Goal: Task Accomplishment & Management: Manage account settings

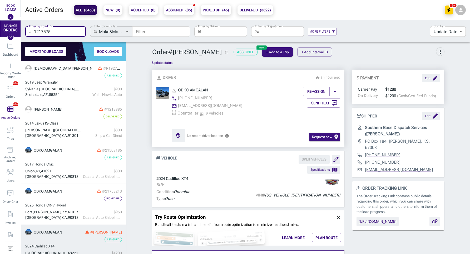
scroll to position [193, 105]
type input "1217575"
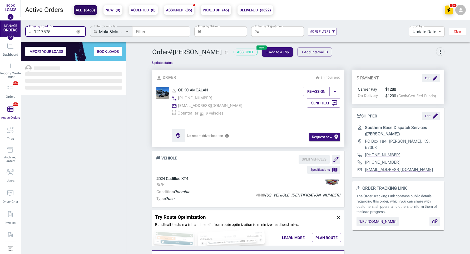
scroll to position [193, 105]
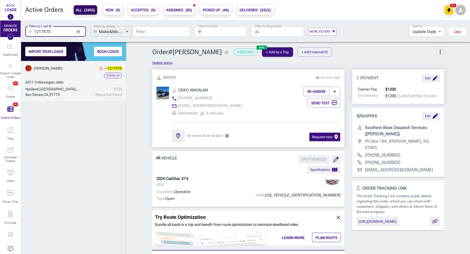
click at [79, 76] on div "Picked Up" at bounding box center [73, 76] width 97 height 6
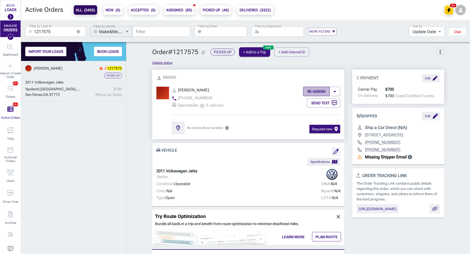
click at [314, 89] on button "RE-ASSIGN" at bounding box center [316, 91] width 27 height 9
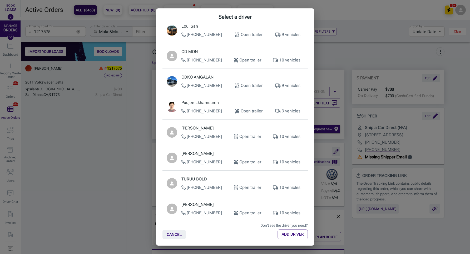
scroll to position [190, 0]
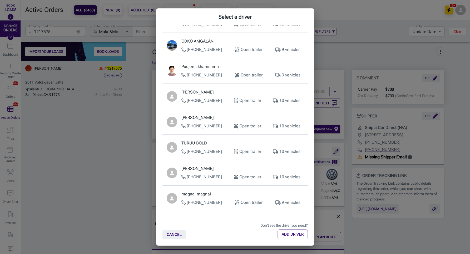
click at [213, 117] on p "[PERSON_NAME]" at bounding box center [242, 118] width 122 height 6
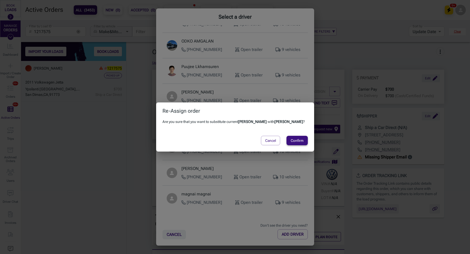
click at [290, 141] on button "Confirm" at bounding box center [296, 140] width 21 height 9
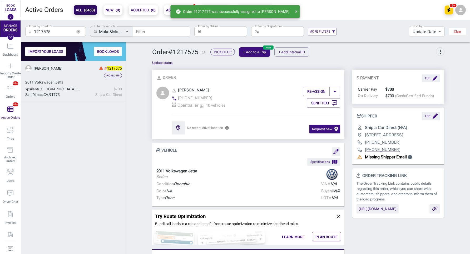
click at [105, 148] on div "Suki Suki # 1217575 Picked Up 2011 Volkswagen Jetta Ypsilanti [GEOGRAPHIC_DATA]…" at bounding box center [73, 158] width 105 height 194
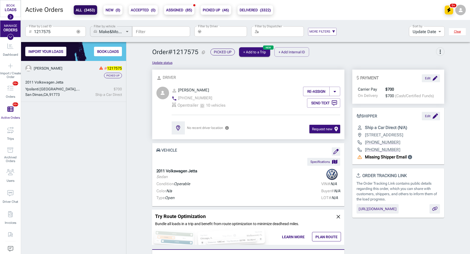
click at [80, 34] on div "​ 1217575 Filter by Load ID" at bounding box center [55, 31] width 60 height 11
click at [79, 34] on button "button" at bounding box center [78, 32] width 8 height 8
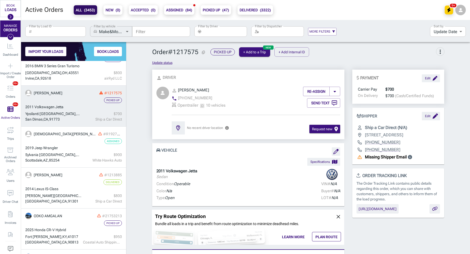
scroll to position [58, 0]
click at [72, 30] on input "Filter by Load ID" at bounding box center [60, 31] width 52 height 11
click at [184, 12] on b "ASSIGNED ( 84 )" at bounding box center [179, 10] width 26 height 6
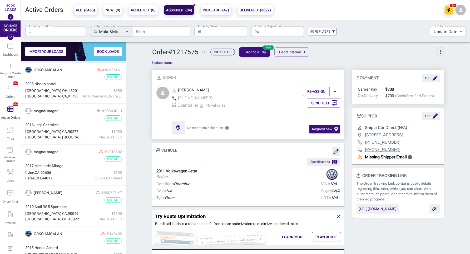
scroll to position [130, 0]
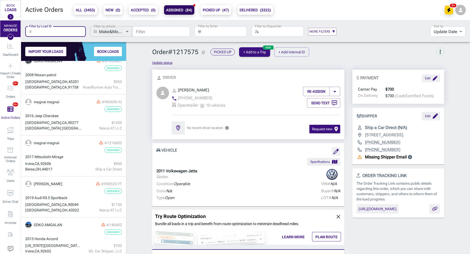
click at [68, 29] on input "Filter by Load ID" at bounding box center [60, 31] width 52 height 11
paste input "21827253"
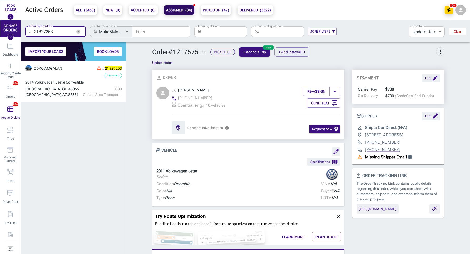
scroll to position [193, 105]
click at [56, 29] on input "21827253" at bounding box center [53, 31] width 38 height 11
click at [56, 32] on input "21827253" at bounding box center [53, 31] width 38 height 11
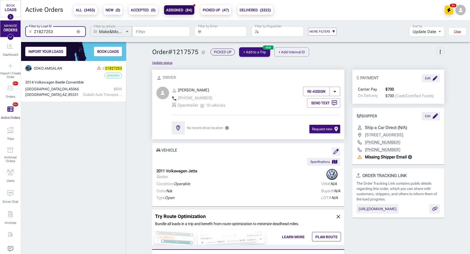
paste input "555887-[US_STATE]"
type input "555887-[US_STATE]"
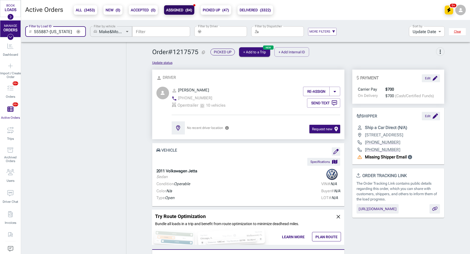
scroll to position [212, 105]
click at [10, 65] on icon "Import / Create Order" at bounding box center [10, 66] width 5 height 5
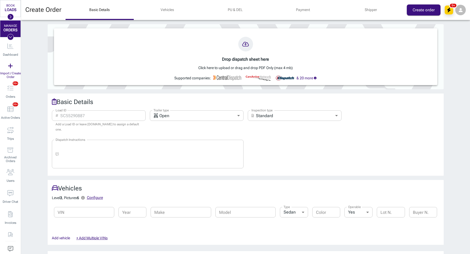
click at [239, 49] on div at bounding box center [245, 44] width 375 height 15
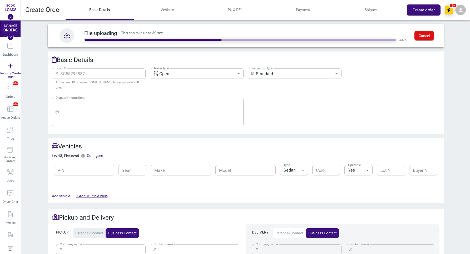
type input "[PERSON_NAME]"
type textarea "MUST CALL [PERSON_NAME] AT [PHONE_NUMBER] FOR COMPANY CONTACT MUST CALL 1 DAY P…"
type input "[PERSON_NAME]"
type input "[PHONE_NUMBER]"
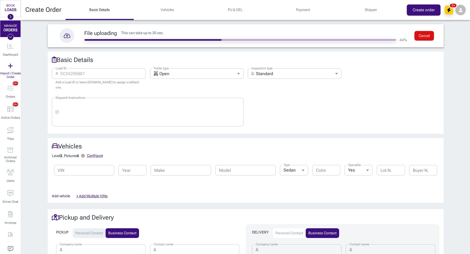
type input "[STREET_ADDRESS]"
type input "48221"
type input "[PERSON_NAME]"
type input "[PHONE_NUMBER]"
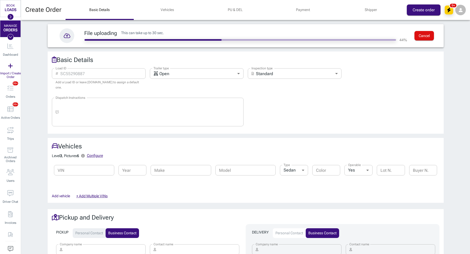
type input "[STREET_ADDRESS]"
type input "90017"
type input "1,200"
type input "cod"
type input "Southern Base Dispatch Services"
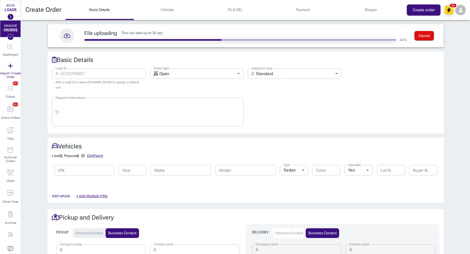
type input "[PERSON_NAME]"
type input "[EMAIL_ADDRESS][DOMAIN_NAME]"
type input "[PHONE_NUMBER]"
type input "PO Box 184, [PERSON_NAME], KS"
type input "67003"
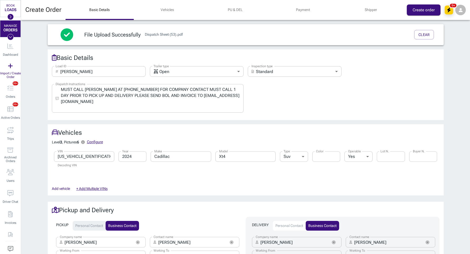
type input "[DATE] – MM/DD/YYYY"
type input "XT4"
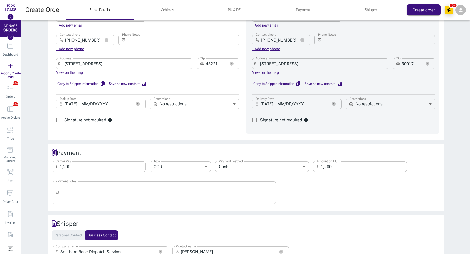
scroll to position [232, 0]
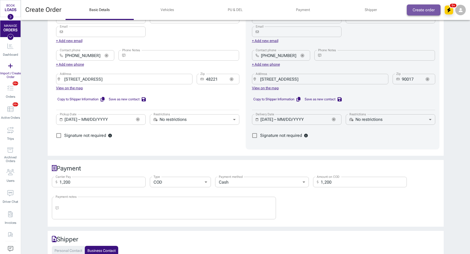
click at [424, 12] on button "Create order" at bounding box center [423, 9] width 34 height 11
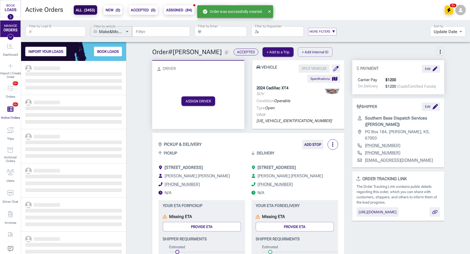
scroll to position [193, 105]
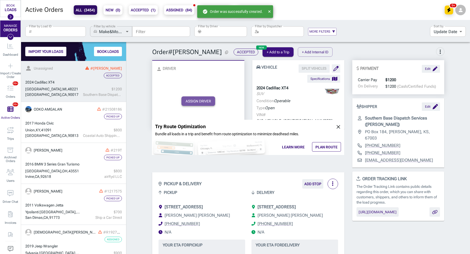
click at [199, 97] on button "ASSIGN DRIVER" at bounding box center [198, 101] width 34 height 9
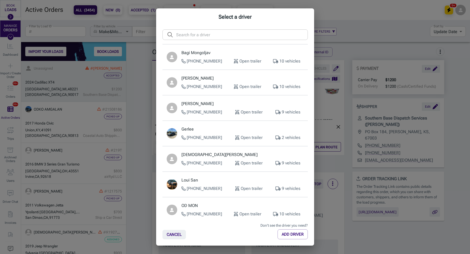
click at [135, 82] on div "Select a driver ​ ​ Bagi Mongoljav [PHONE_NUMBER] Open trailer 10 vehicles [PER…" at bounding box center [235, 127] width 470 height 254
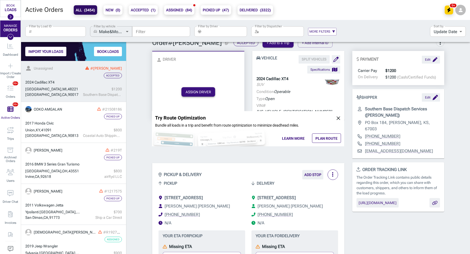
scroll to position [0, 0]
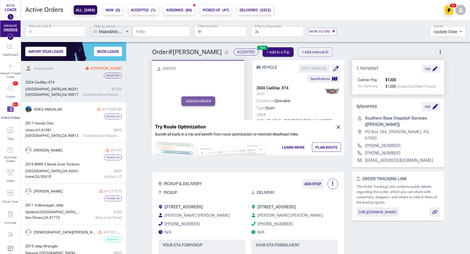
click at [196, 97] on button "ASSIGN DRIVER" at bounding box center [198, 101] width 34 height 9
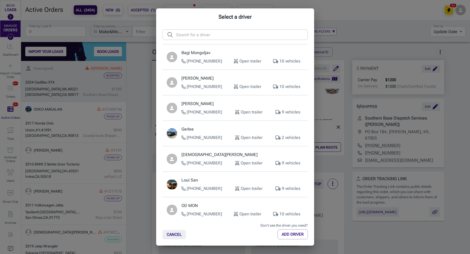
click at [370, 48] on div "Select a driver ​ ​ Bagi Mongoljav [PHONE_NUMBER] Open trailer 10 vehicles [PER…" at bounding box center [235, 127] width 470 height 254
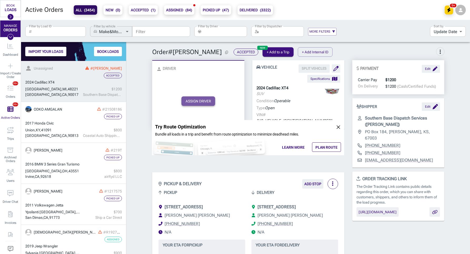
click at [198, 97] on button "ASSIGN DRIVER" at bounding box center [198, 101] width 34 height 9
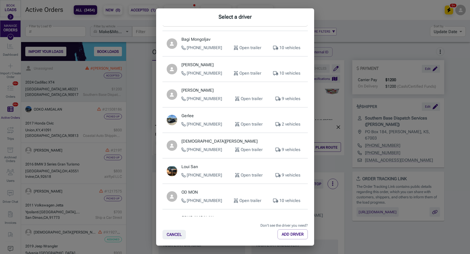
scroll to position [14, 0]
click at [140, 67] on div "Select a driver ​ ​ Bagi Mongoljav [PHONE_NUMBER] Open trailer 10 vehicles [PER…" at bounding box center [235, 127] width 470 height 254
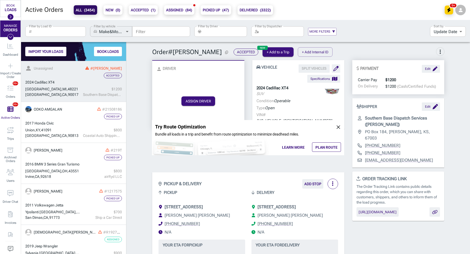
click at [52, 31] on input "Filter by Load ID" at bounding box center [60, 31] width 52 height 11
type input "v"
type input "[PERSON_NAME]"
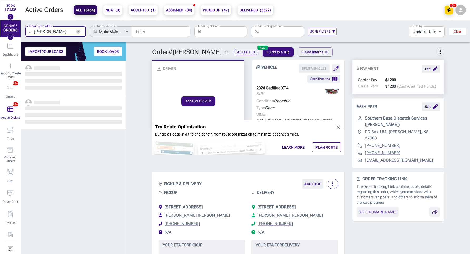
scroll to position [193, 105]
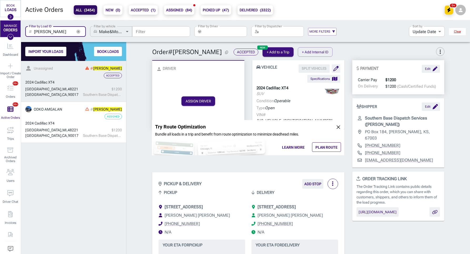
click at [438, 53] on span "more_vert" at bounding box center [440, 52] width 6 height 6
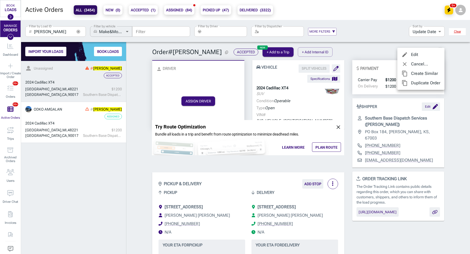
click at [421, 63] on span "Cancel..." at bounding box center [425, 64] width 29 height 6
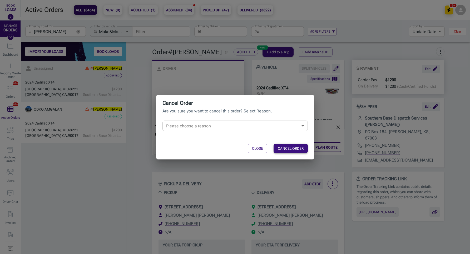
click at [292, 150] on button "CANCEL ORDER" at bounding box center [290, 148] width 34 height 9
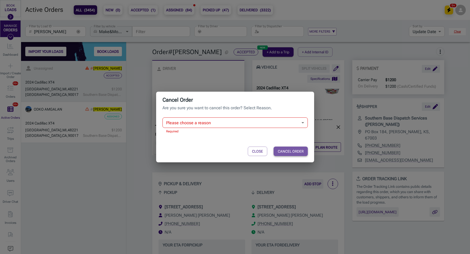
click at [291, 148] on button "CANCEL ORDER" at bounding box center [290, 151] width 34 height 9
click at [248, 120] on body "BOOK LOADS Load Board Negotiations My Lanes Shipper Network MANAGE ORDERS Dashb…" at bounding box center [235, 127] width 470 height 254
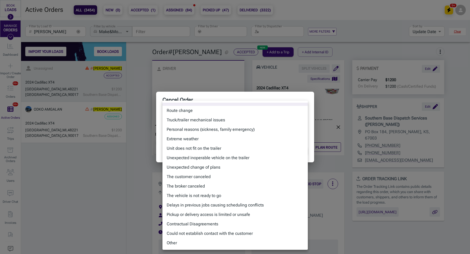
click at [191, 243] on li "Other" at bounding box center [234, 243] width 145 height 9
type input "other"
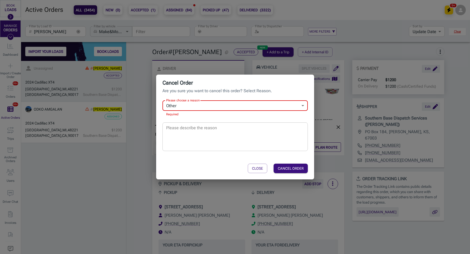
click at [185, 129] on textarea "Please describe the reason" at bounding box center [235, 137] width 138 height 24
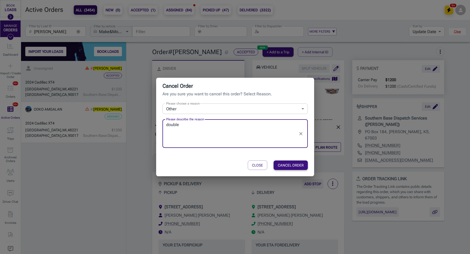
type textarea "double"
click at [295, 167] on button "CANCEL ORDER" at bounding box center [290, 165] width 34 height 9
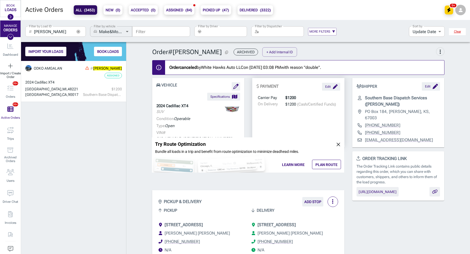
click at [10, 65] on icon "Import / Create Order" at bounding box center [10, 66] width 5 height 5
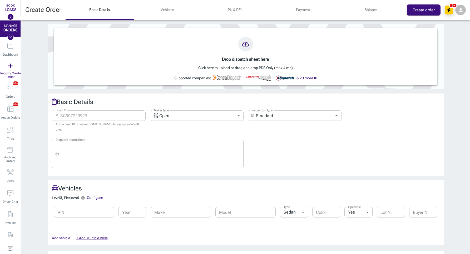
click at [239, 46] on div at bounding box center [245, 44] width 15 height 15
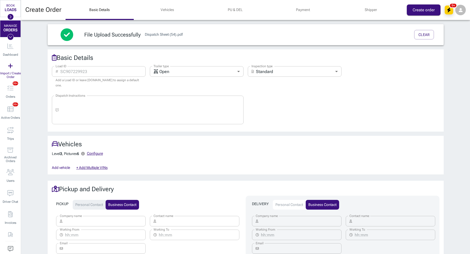
type input "[PERSON_NAME]-tro/5001"
type textarea "Vehicle is parked at the gated area in the back of the [GEOGRAPHIC_DATA]. Drive…"
type input "KIA AMERICA INC."
type input "SECURITY GUARD"
type input "[PHONE_NUMBER]"
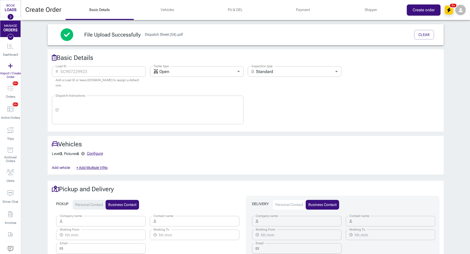
type input "[STREET_ADDRESS][PERSON_NAME]"
type input "92606"
type input "NAVS DETROIT (NEW)"
type input "[PERSON_NAME]"
type input "[PHONE_NUMBER]"
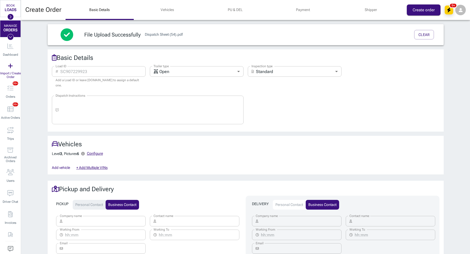
type input "[STREET_ADDRESS]"
type input "48083"
type input "1,100"
type input "billing"
type input "ETI WorldLogistics, Inc"
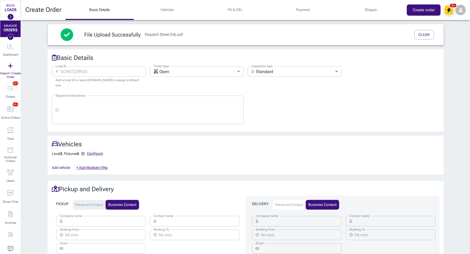
type input "[PERSON_NAME]"
type input "[EMAIL_ADDRESS][DOMAIN_NAME]"
type input "[PHONE_NUMBER]"
type input "[STREET_ADDRESS]"
type input "90301"
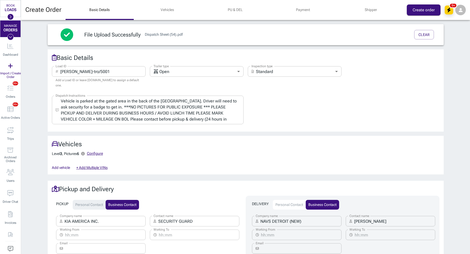
type input "[DATE] – MM/DD/YYYY"
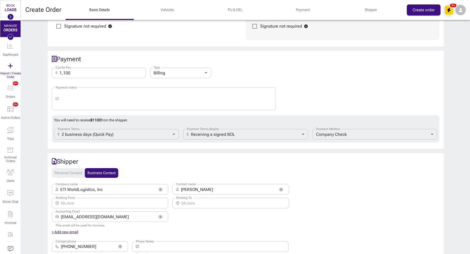
scroll to position [372, 0]
click at [415, 10] on button "Create order" at bounding box center [423, 9] width 34 height 11
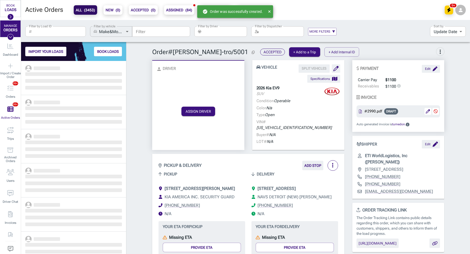
scroll to position [193, 105]
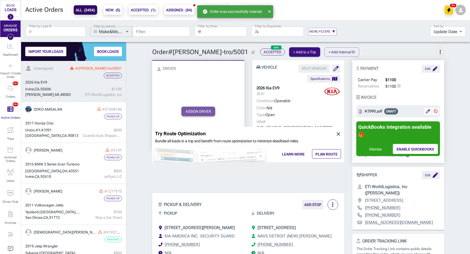
click at [196, 107] on button "ASSIGN DRIVER" at bounding box center [198, 111] width 34 height 9
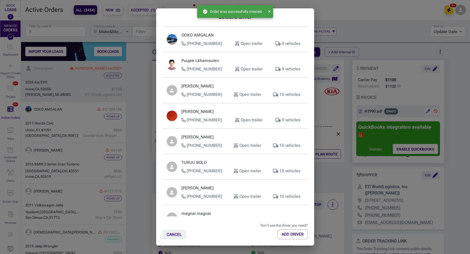
scroll to position [216, 0]
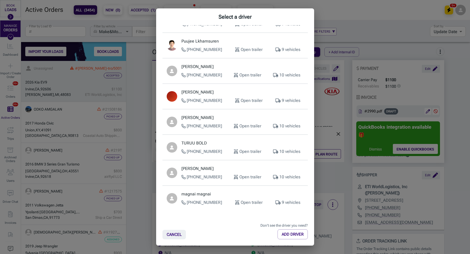
click at [210, 118] on p "[PERSON_NAME]" at bounding box center [242, 118] width 122 height 6
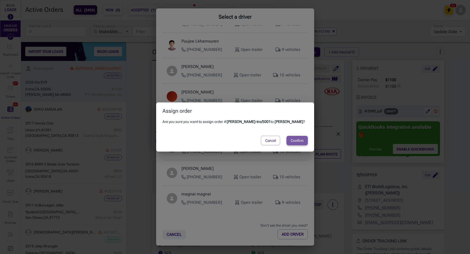
click at [289, 137] on button "Confirm" at bounding box center [296, 140] width 21 height 9
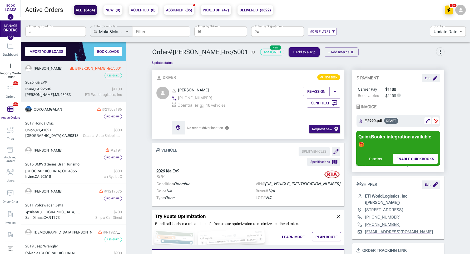
click at [6, 62] on div "Import / Create Order" at bounding box center [10, 70] width 21 height 21
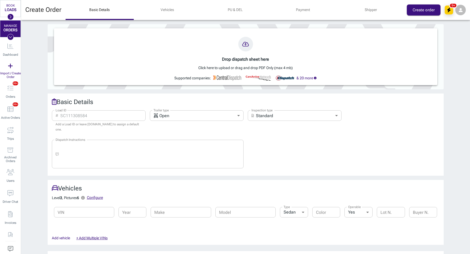
click at [243, 43] on icon at bounding box center [245, 44] width 7 height 5
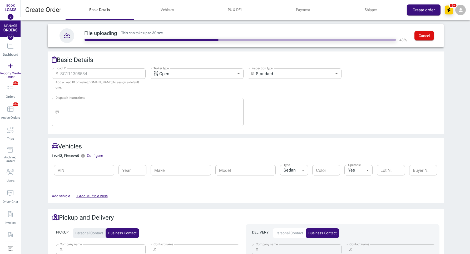
type input "66777 [US_STATE]"
type input "[PERSON_NAME]"
type input "[PHONE_NUMBER]"
type input "[STREET_ADDRESS][PERSON_NAME]"
type input "66763"
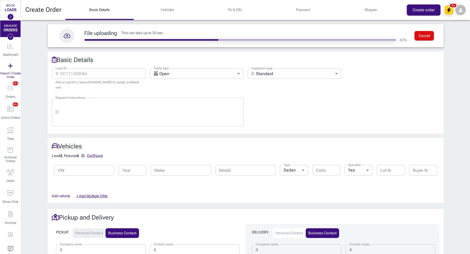
type input "Lexus of Westminster"
type input "[PHONE_NUMBER]"
type input "[STREET_ADDRESS]"
type input "92683"
type input "1,100"
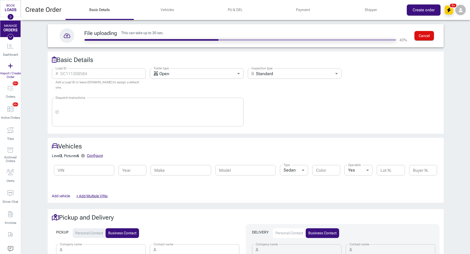
type input "cod"
type input "Southern Cal Auto Relocation, Inc"
type input "[PERSON_NAME][MEDICAL_DATA]"
type input "[PHONE_NUMBER]"
type input "[STREET_ADDRESS]"
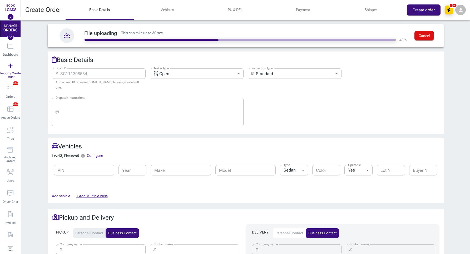
type input "27587"
type input "[DATE] – MM/DD/YYYY"
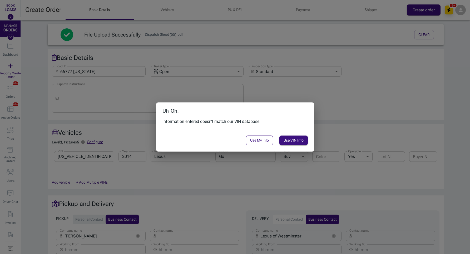
click at [253, 143] on button "Use My Info" at bounding box center [259, 141] width 27 height 10
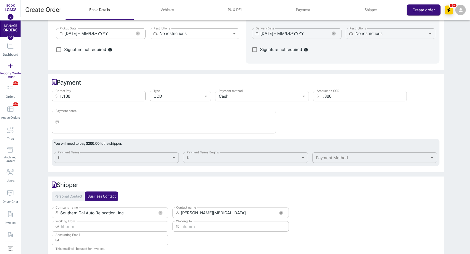
scroll to position [352, 0]
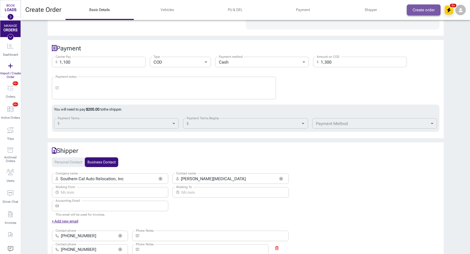
click at [415, 11] on button "Create order" at bounding box center [423, 9] width 34 height 11
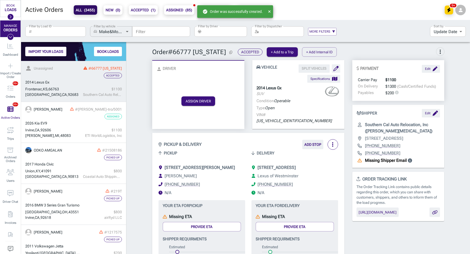
scroll to position [0, 0]
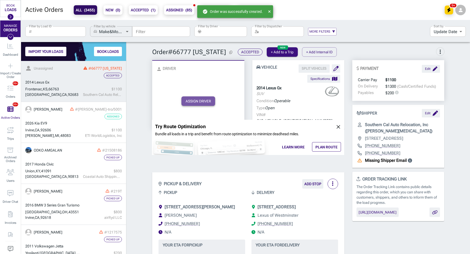
click at [202, 97] on button "ASSIGN DRIVER" at bounding box center [198, 101] width 34 height 9
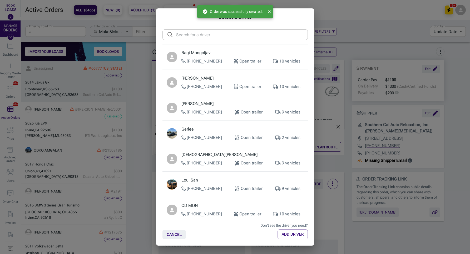
scroll to position [216, 0]
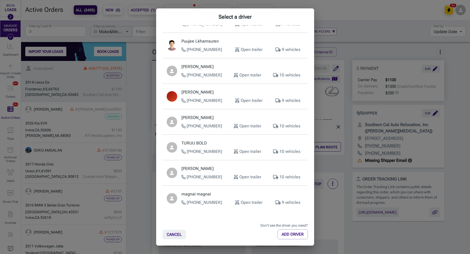
click at [192, 198] on div "magnai magnai [PHONE_NUMBER] Open trailer 9 vehicles" at bounding box center [242, 198] width 122 height 15
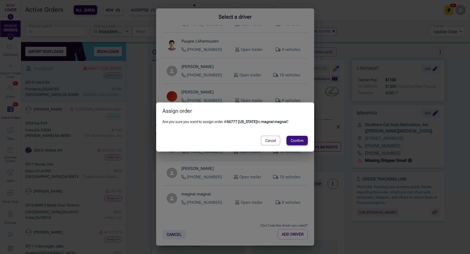
click at [290, 143] on button "Confirm" at bounding box center [296, 140] width 21 height 9
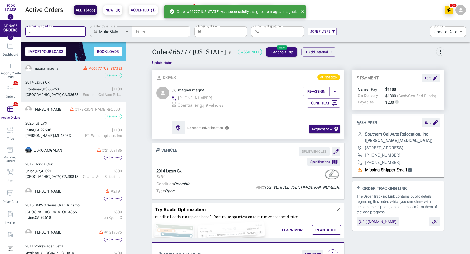
click at [40, 29] on input "Filter by Load ID" at bounding box center [60, 31] width 52 height 11
paste input ""Load ID: 66777 [US_STATE] Southern Cal Auto Relocation, Inc [PHONE_NUMBER]" "[…"
type input ""Load ID: 66777 [US_STATE] Southern Cal Auto Relocation, Inc [PHONE_NUMBER]" "[…"
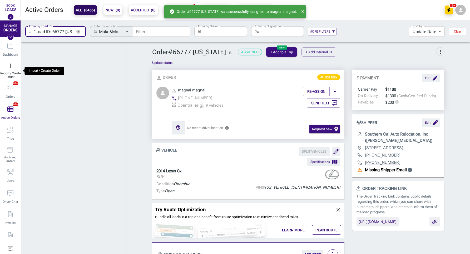
click at [3, 66] on div "Import / Create Order" at bounding box center [10, 70] width 21 height 21
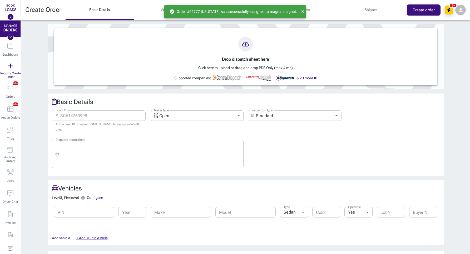
click at [242, 45] on icon at bounding box center [245, 44] width 7 height 5
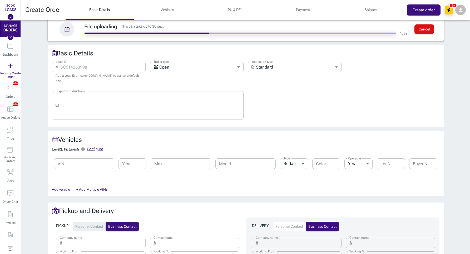
type input "555887-[US_STATE]"
type textarea "Pre-Dispatch Notes from Customer Transport Special Instructions"
type input "Lexus of Westminster"
type input "[PHONE_NUMBER]"
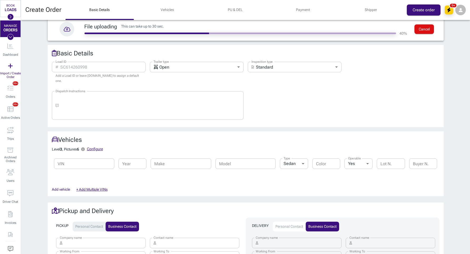
type input "[STREET_ADDRESS]"
type input "92683"
type input "[PERSON_NAME]*** NO COD BROKER PAY BY ZELLE** NO COD"
type input "NO COD BROKER PAY BY [PERSON_NAME]"
type input "[PHONE_NUMBER]"
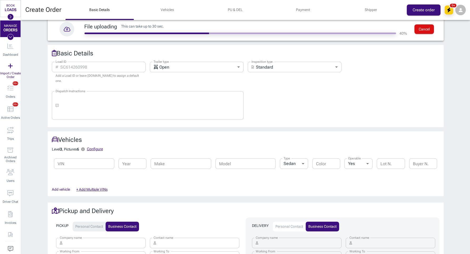
type input "[STREET_ADDRESS][PERSON_NAME]"
type input "66763"
type input "1,100"
type input "billing"
type input "Southern Cal Auto Relocation, Inc"
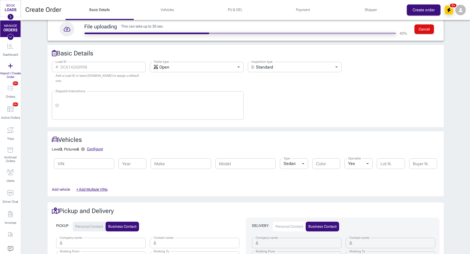
type input "[PERSON_NAME][MEDICAL_DATA]"
type input "[PHONE_NUMBER]"
type input "[STREET_ADDRESS]"
type input "27587"
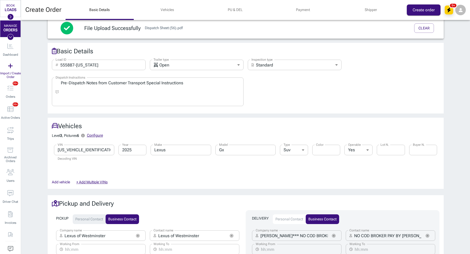
type input "[DATE] – MM/DD/YYYY"
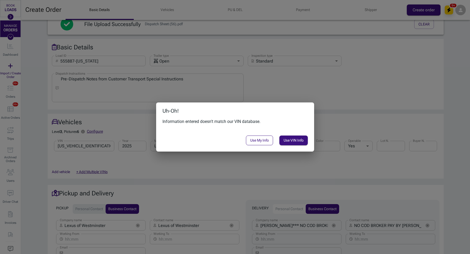
click at [261, 145] on button "Use My Info" at bounding box center [259, 141] width 27 height 10
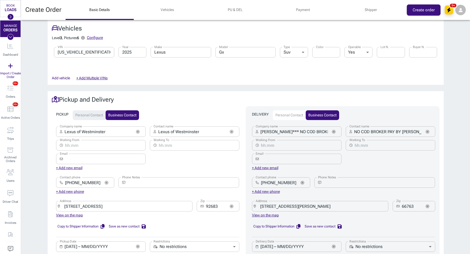
scroll to position [109, 0]
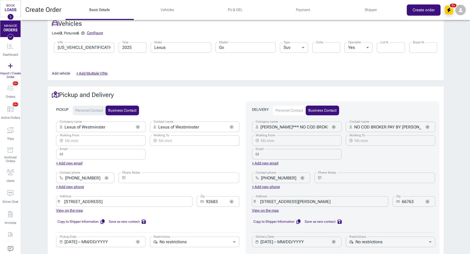
click at [137, 128] on icon "button" at bounding box center [138, 127] width 4 height 4
click at [334, 127] on icon "button" at bounding box center [333, 127] width 1 height 1
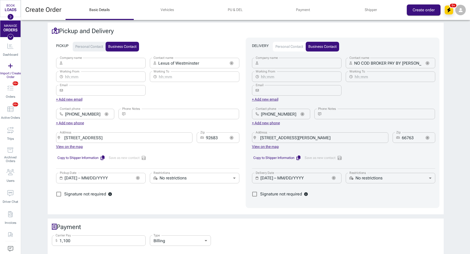
scroll to position [183, 0]
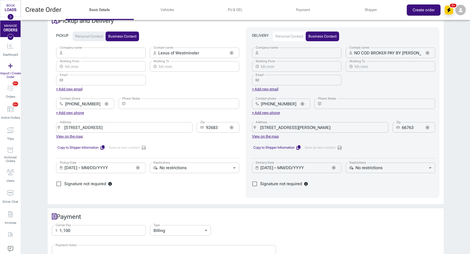
click at [427, 54] on icon "button" at bounding box center [427, 53] width 4 height 4
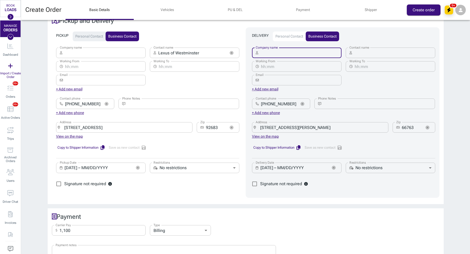
click at [295, 55] on input "Company name" at bounding box center [300, 53] width 81 height 11
paste input "[PERSON_NAME]"
type input "[PERSON_NAME]"
paste input "[PERSON_NAME]"
click at [376, 56] on input "Contact name" at bounding box center [394, 53] width 81 height 11
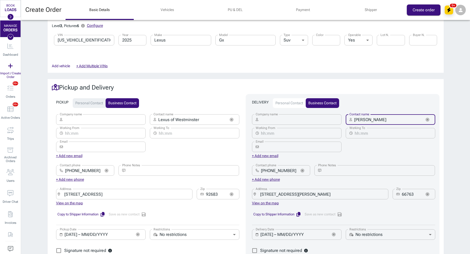
scroll to position [0, 0]
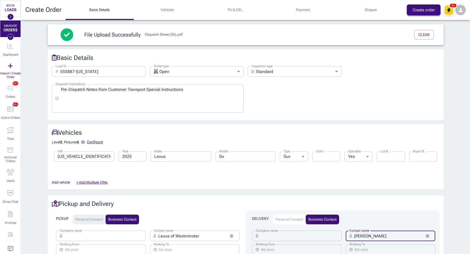
type input "[PERSON_NAME]"
click at [422, 7] on button "Create order" at bounding box center [423, 9] width 34 height 11
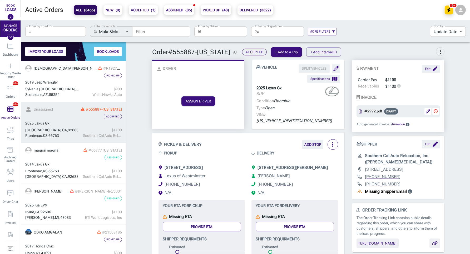
scroll to position [0, 0]
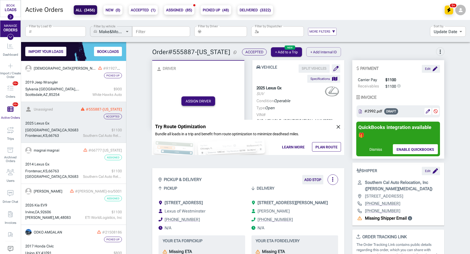
click at [190, 97] on button "ASSIGN DRIVER" at bounding box center [198, 101] width 34 height 9
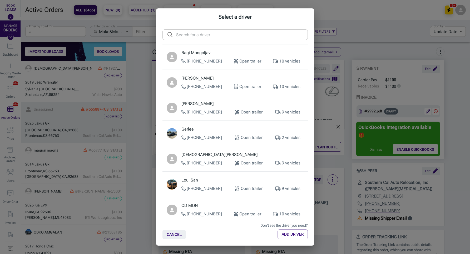
click at [142, 136] on div "Select a driver ​ ​ Bagi Mongoljav [PHONE_NUMBER] Open trailer 10 vehicles [PER…" at bounding box center [235, 127] width 470 height 254
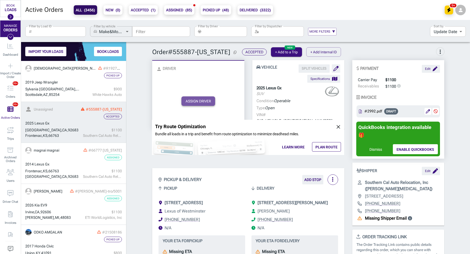
click at [195, 97] on button "ASSIGN DRIVER" at bounding box center [198, 101] width 34 height 9
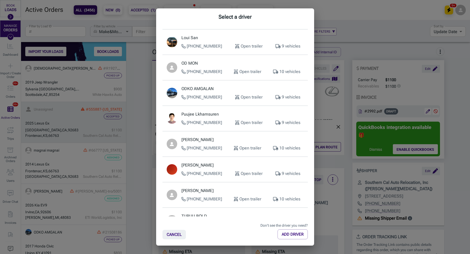
scroll to position [198, 0]
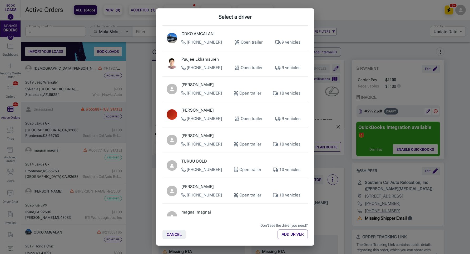
click at [200, 210] on p "magnai magnai" at bounding box center [242, 212] width 122 height 6
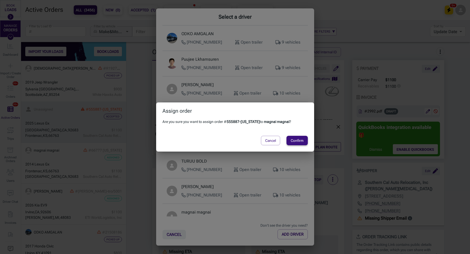
click at [296, 141] on button "Confirm" at bounding box center [296, 140] width 21 height 9
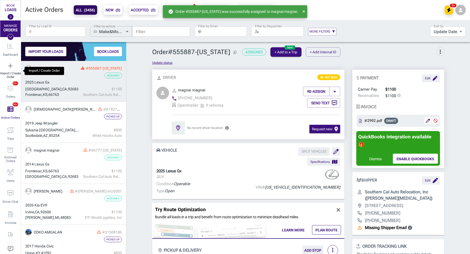
click at [8, 69] on div "Import / Create Order" at bounding box center [10, 70] width 21 height 21
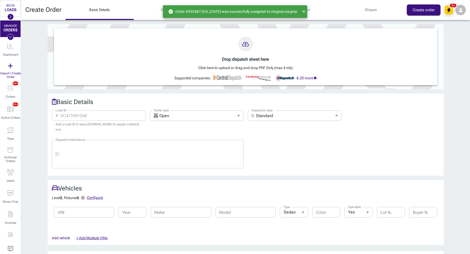
click at [240, 47] on div at bounding box center [245, 44] width 15 height 15
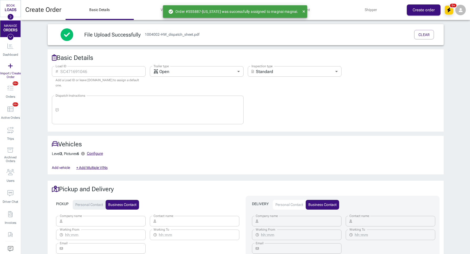
type input "1004002-HW"
type textarea "PLEASE GIVE THE SHIPPER AT LEAST A 24 HOUR NOTICE FOR PICKUP AND DELIVERY. PLEA…"
type input "[PERSON_NAME]"
type input "[PHONE_NUMBER]"
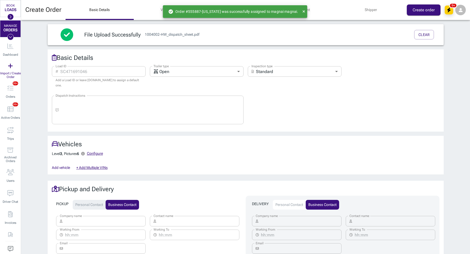
type input "[STREET_ADDRESS]"
type input "46203"
type input "not_earlier_not_later_or_exactly"
type input "[PERSON_NAME]"
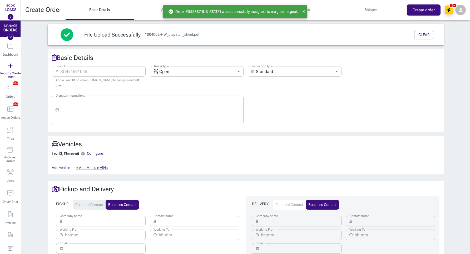
type input "[PHONE_NUMBER]"
type input "[STREET_ADDRESS]"
type input "91502"
type input "800"
type input "billing"
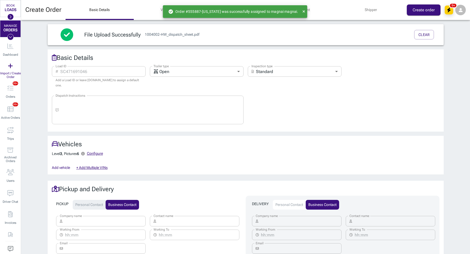
type input "Nexus AT LLC"
type input "Max"
type input "[EMAIL_ADDRESS][DOMAIN_NAME]"
type input "[PHONE_NUMBER]"
type input "[STREET_ADDRESS]"
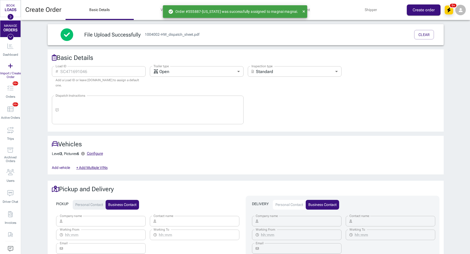
type input "60173"
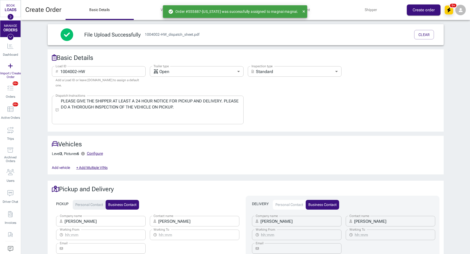
type input "[DATE] – MM/DD/YYYY"
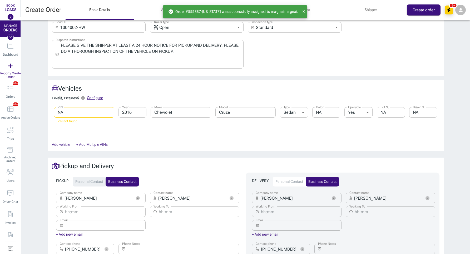
scroll to position [45, 0]
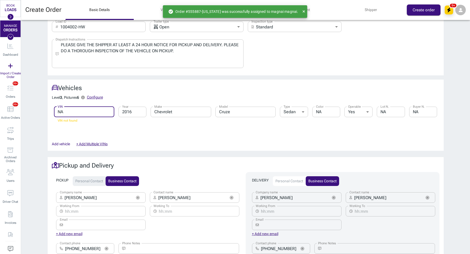
click at [109, 111] on input "NA" at bounding box center [84, 112] width 60 height 11
type input "N"
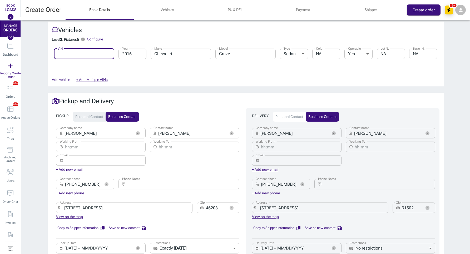
scroll to position [117, 0]
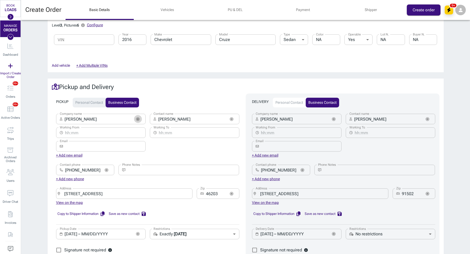
click at [137, 116] on button "button" at bounding box center [138, 119] width 8 height 8
click at [330, 117] on div "​ [PERSON_NAME] Company name" at bounding box center [296, 119] width 89 height 11
click at [330, 118] on button "button" at bounding box center [334, 119] width 8 height 8
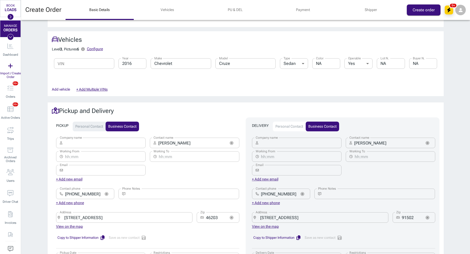
scroll to position [0, 0]
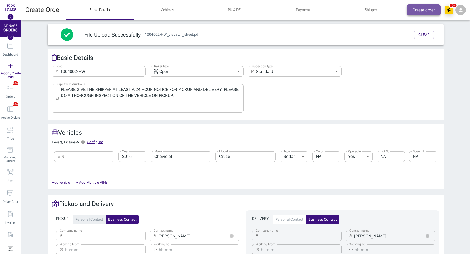
click at [422, 9] on button "Create order" at bounding box center [423, 9] width 34 height 11
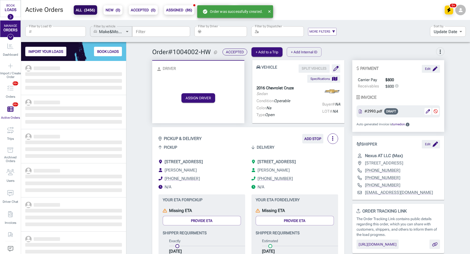
scroll to position [193, 105]
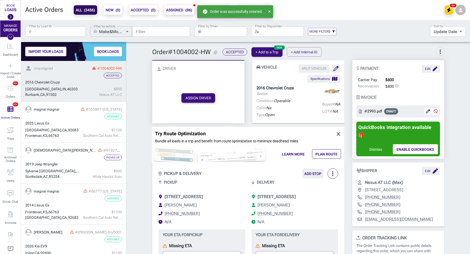
click at [205, 97] on button "ASSIGN DRIVER" at bounding box center [198, 97] width 34 height 9
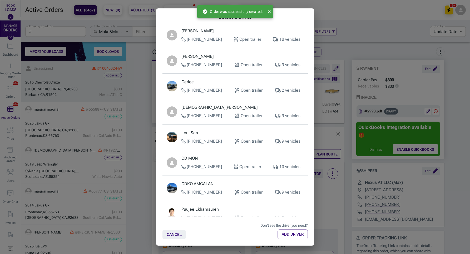
scroll to position [49, 0]
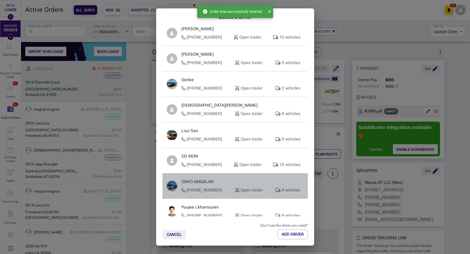
click at [196, 188] on p "[PHONE_NUMBER]" at bounding box center [201, 190] width 41 height 6
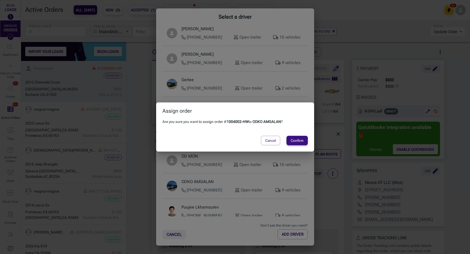
click at [304, 137] on button "Confirm" at bounding box center [296, 140] width 21 height 9
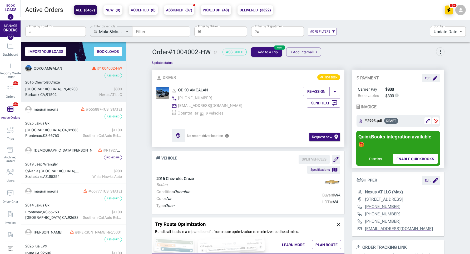
click at [47, 32] on input "Filter by Load ID" at bounding box center [60, 31] width 52 height 11
paste input "7505890"
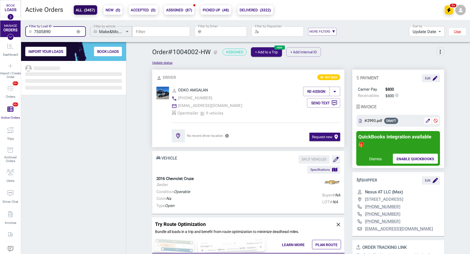
scroll to position [193, 105]
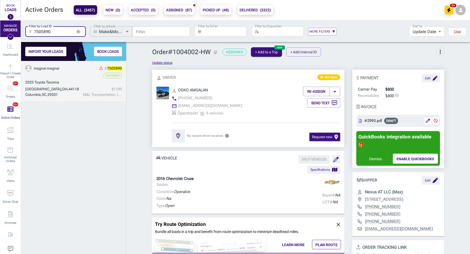
click at [64, 84] on div "2025 Toyota Tacoma" at bounding box center [73, 83] width 97 height 6
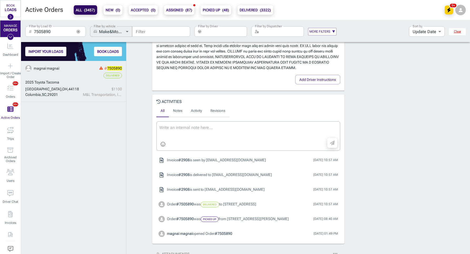
scroll to position [529, 0]
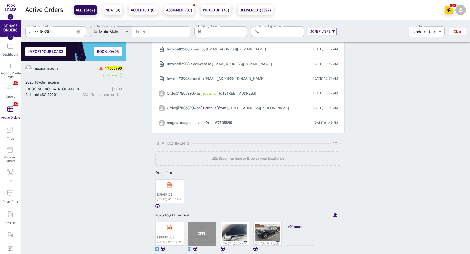
click at [194, 232] on div "OPEN" at bounding box center [202, 234] width 28 height 24
click at [61, 35] on input "7505890" at bounding box center [53, 31] width 38 height 11
paste input "8894"
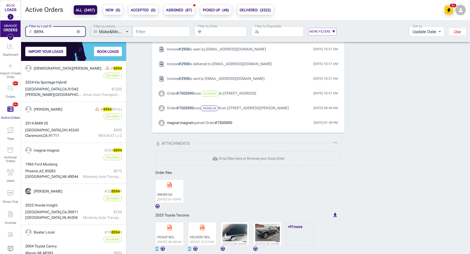
scroll to position [193, 105]
click at [53, 79] on link "[PERSON_NAME] # 8894 Delivered 2024 Kia Sportage Hybrid [GEOGRAPHIC_DATA] , [GE…" at bounding box center [73, 81] width 105 height 41
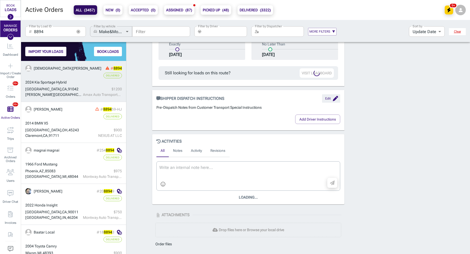
scroll to position [451, 0]
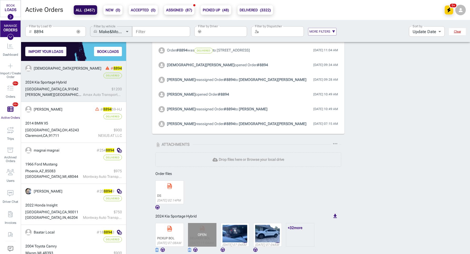
click at [208, 234] on div "OPEN" at bounding box center [202, 235] width 28 height 24
click at [60, 31] on input "8894" at bounding box center [53, 31] width 38 height 11
type input "0045"
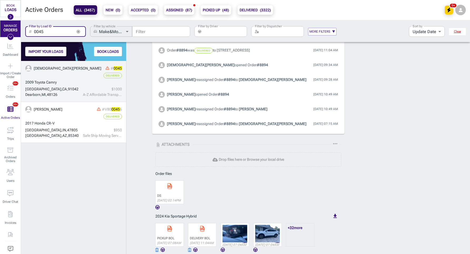
scroll to position [193, 105]
click at [63, 79] on link "[PERSON_NAME] # 0045 Delivered 2009 Toyota Camry [GEOGRAPHIC_DATA] $ 1000 A-Z A…" at bounding box center [73, 81] width 105 height 41
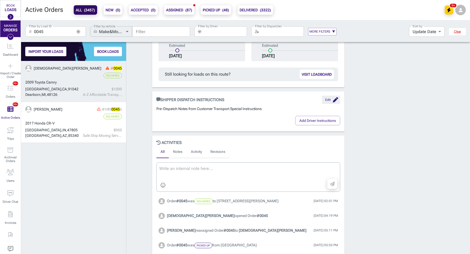
scroll to position [451, 0]
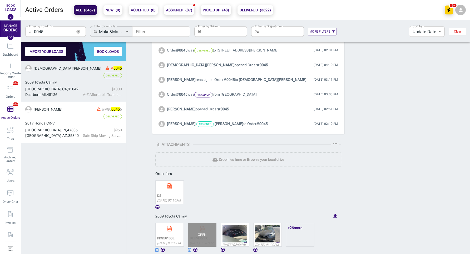
click at [198, 231] on div "OPEN" at bounding box center [202, 235] width 28 height 24
